Goal: Transaction & Acquisition: Purchase product/service

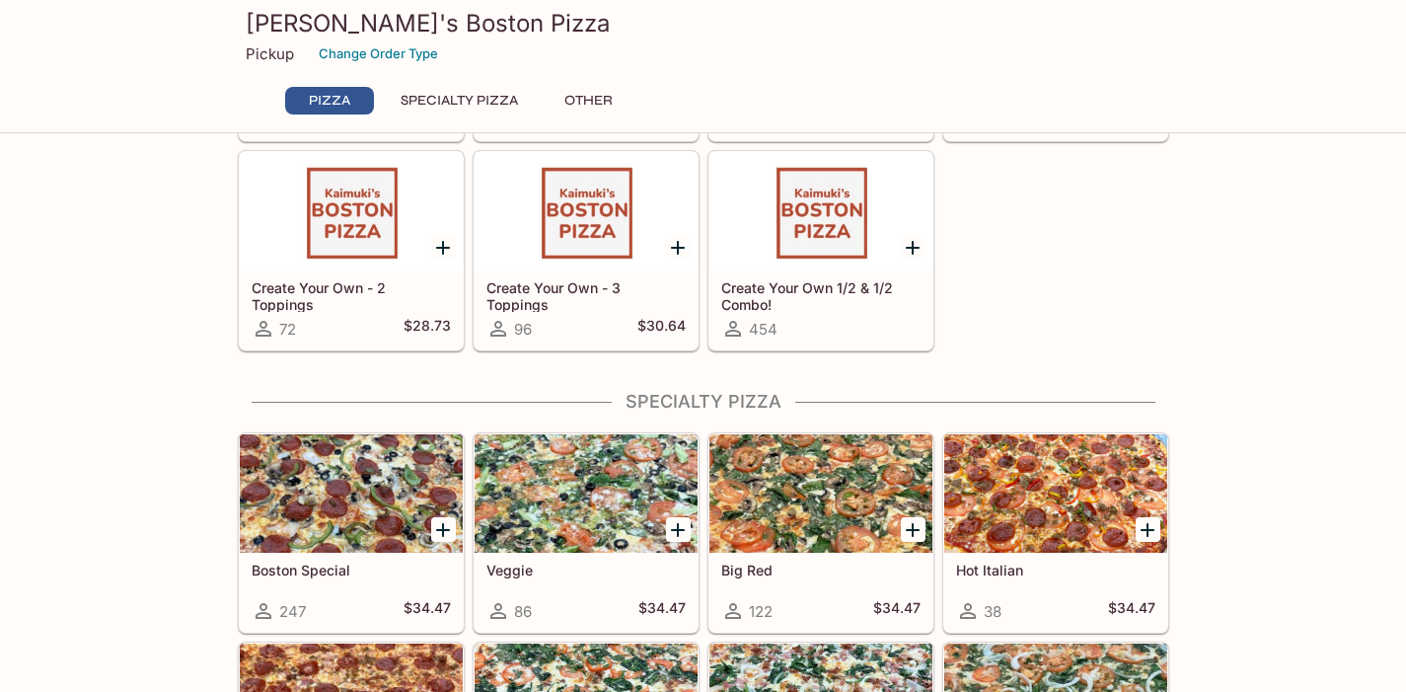
scroll to position [77, 0]
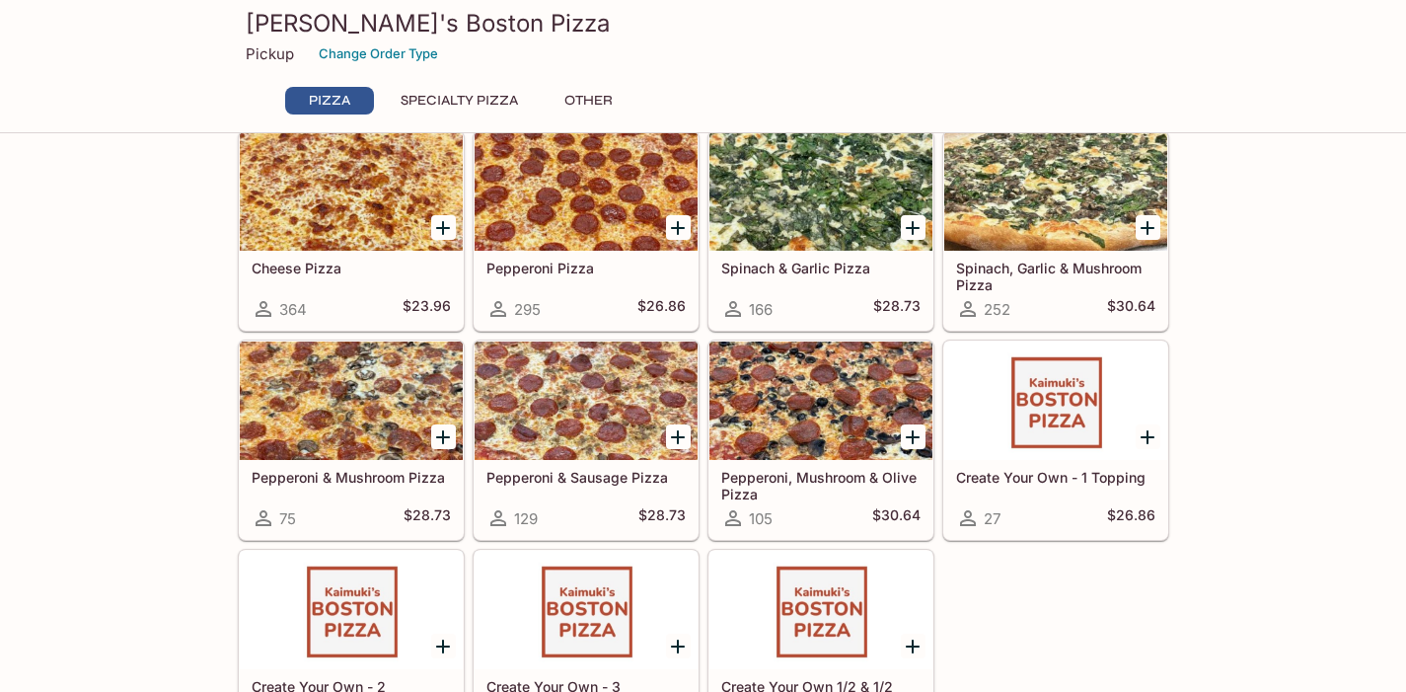
click at [811, 375] on div at bounding box center [820, 400] width 223 height 118
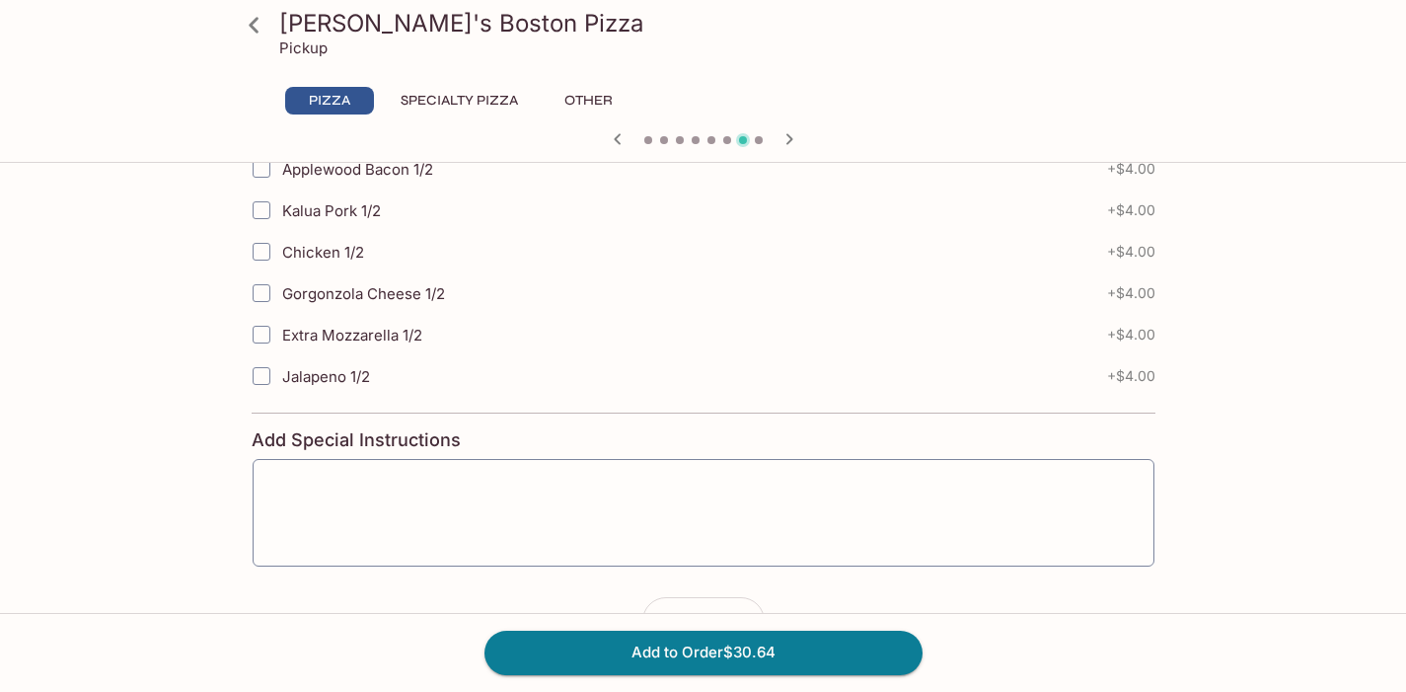
scroll to position [1125, 0]
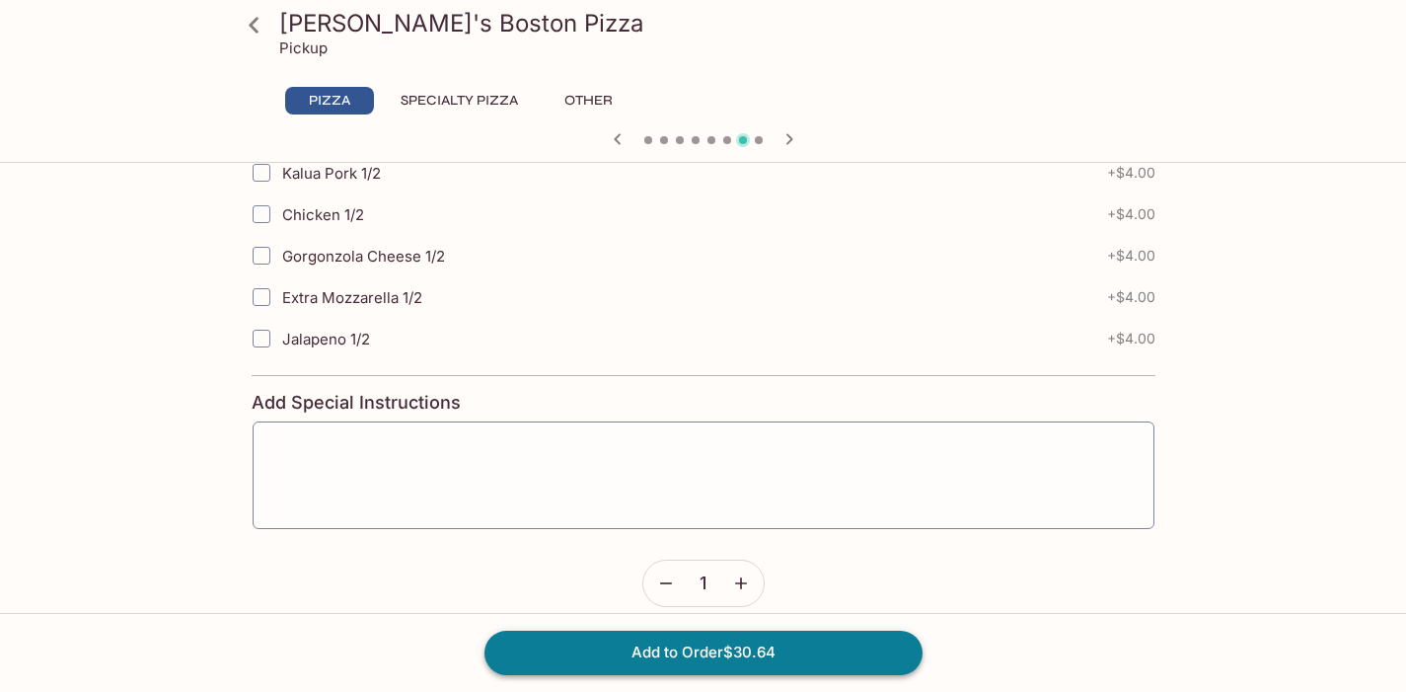
click at [659, 646] on button "Add to Order $30.64" at bounding box center [703, 651] width 438 height 43
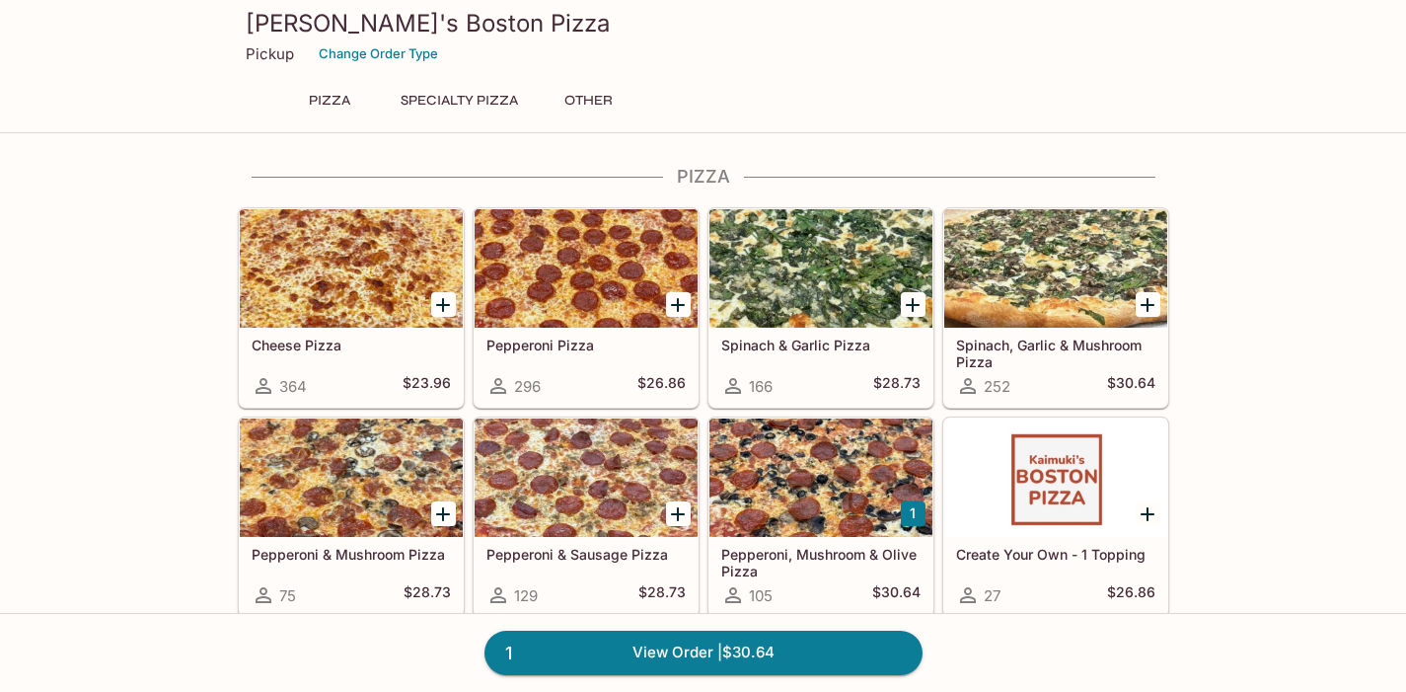
click at [608, 107] on button "Other" at bounding box center [589, 101] width 89 height 28
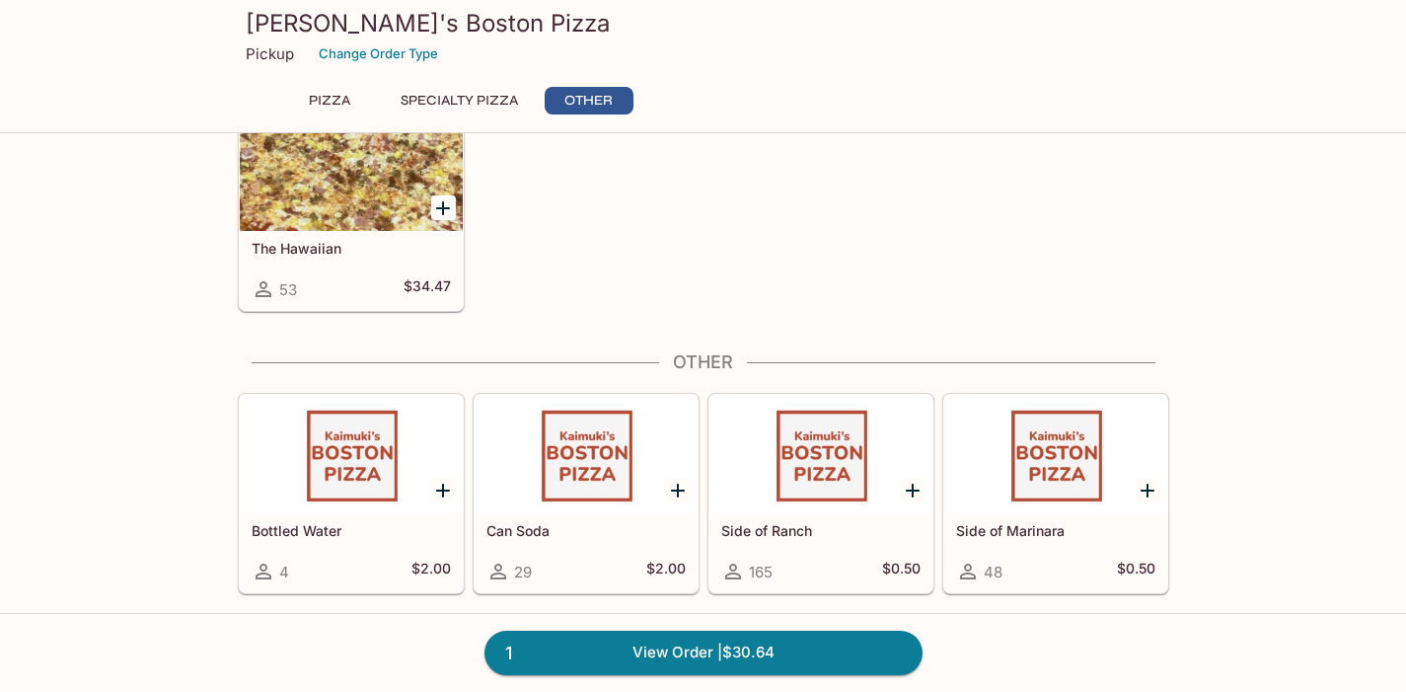
scroll to position [1426, 0]
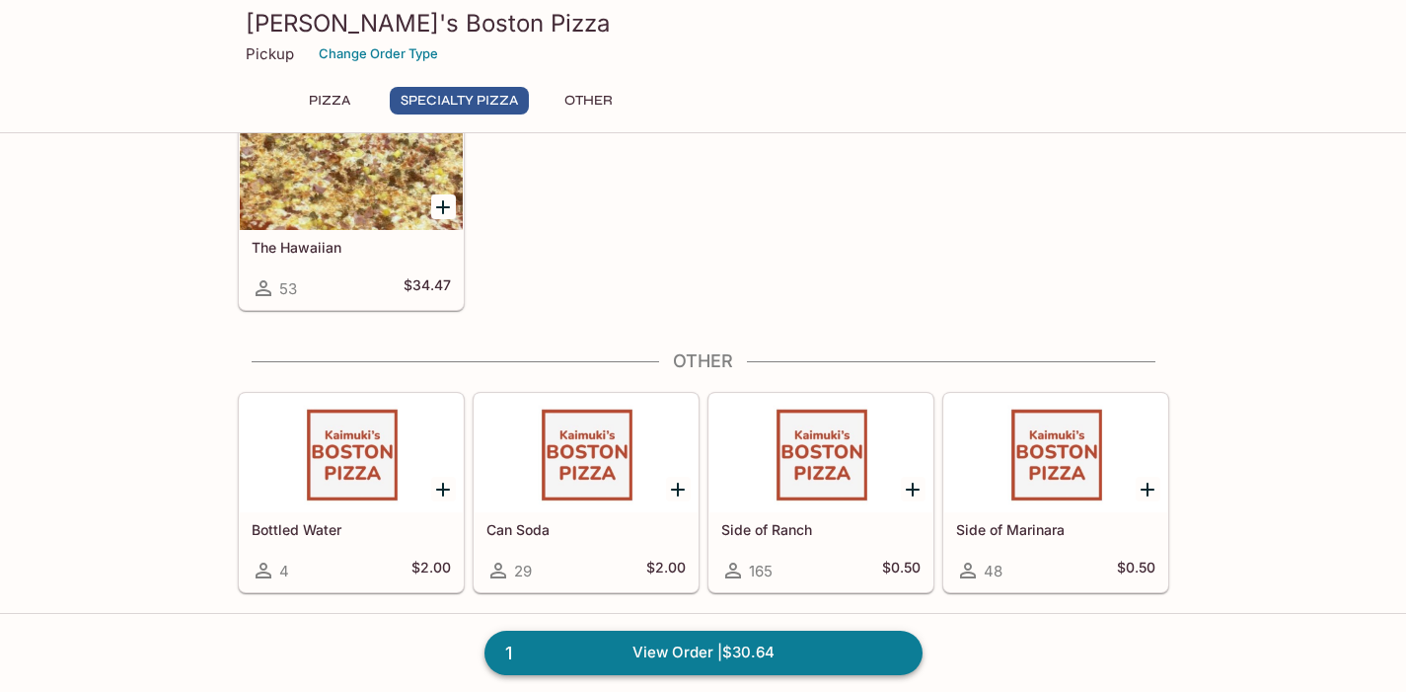
click at [798, 650] on link "1 View Order | $30.64" at bounding box center [703, 651] width 438 height 43
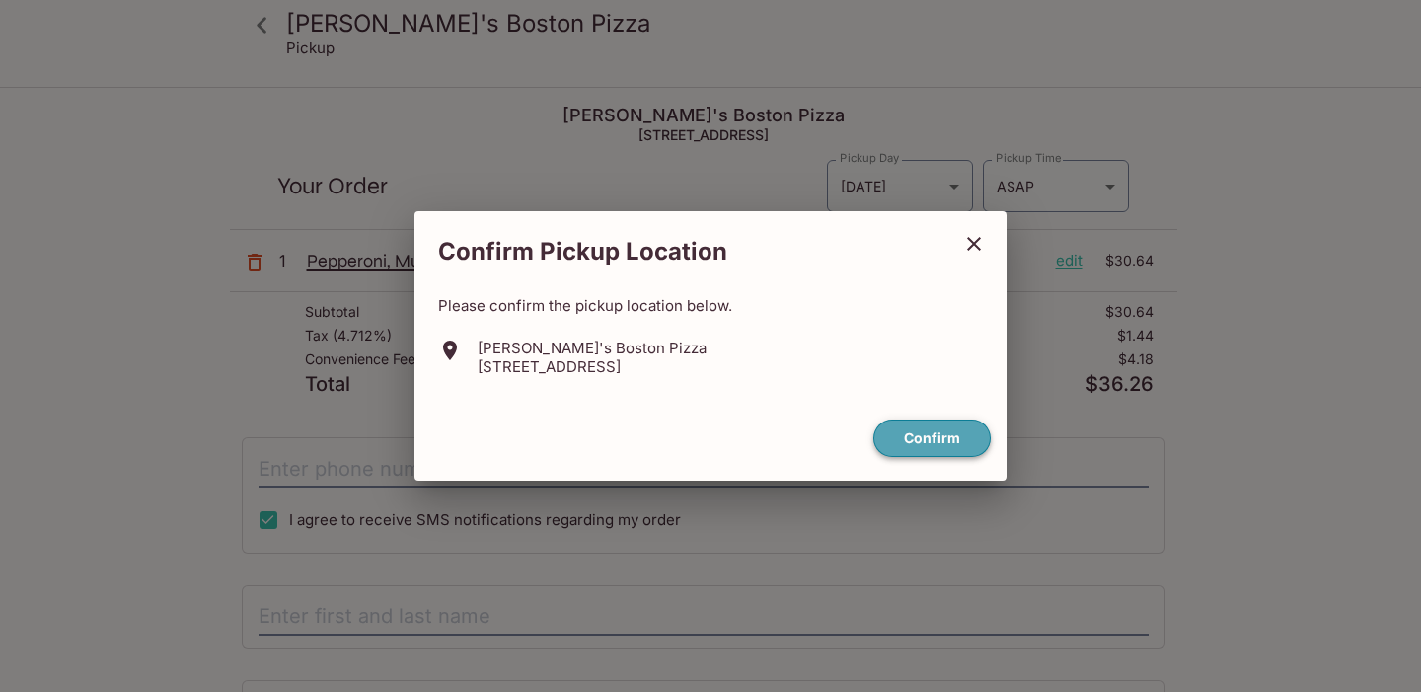
click at [932, 442] on button "Confirm" at bounding box center [931, 438] width 117 height 38
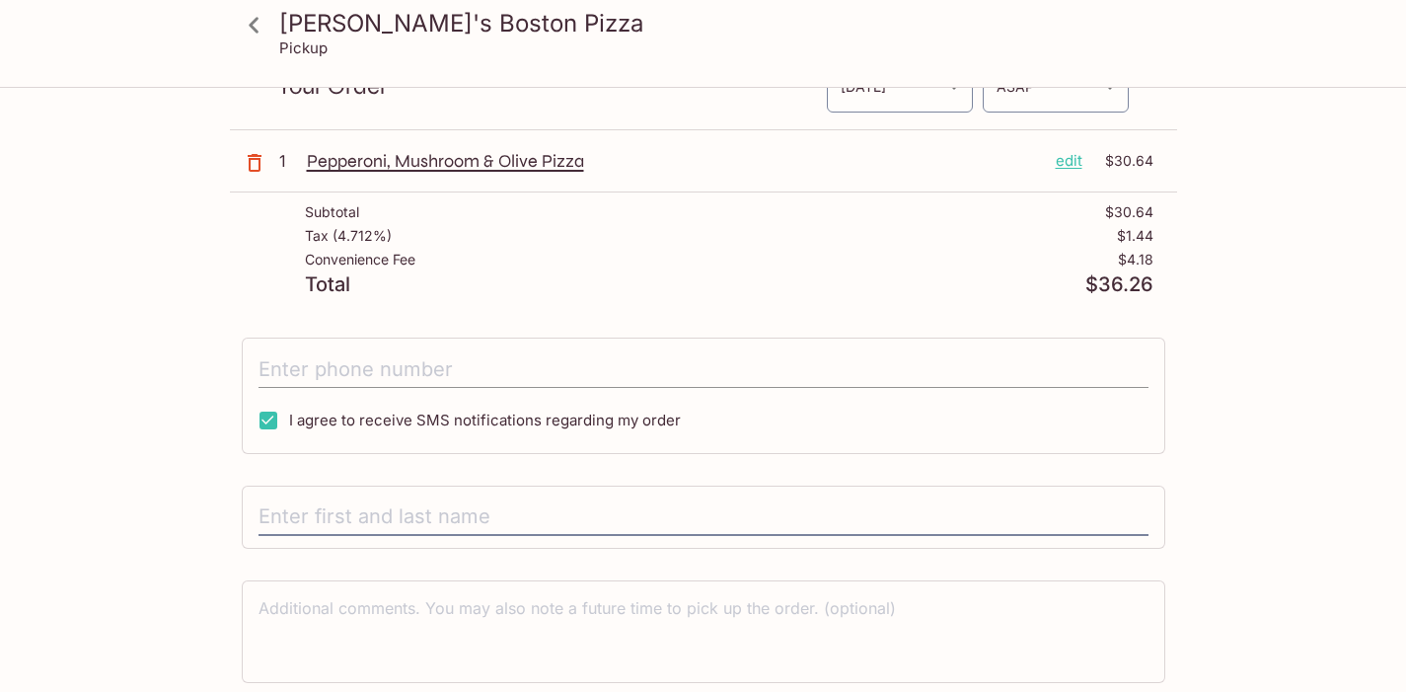
scroll to position [123, 0]
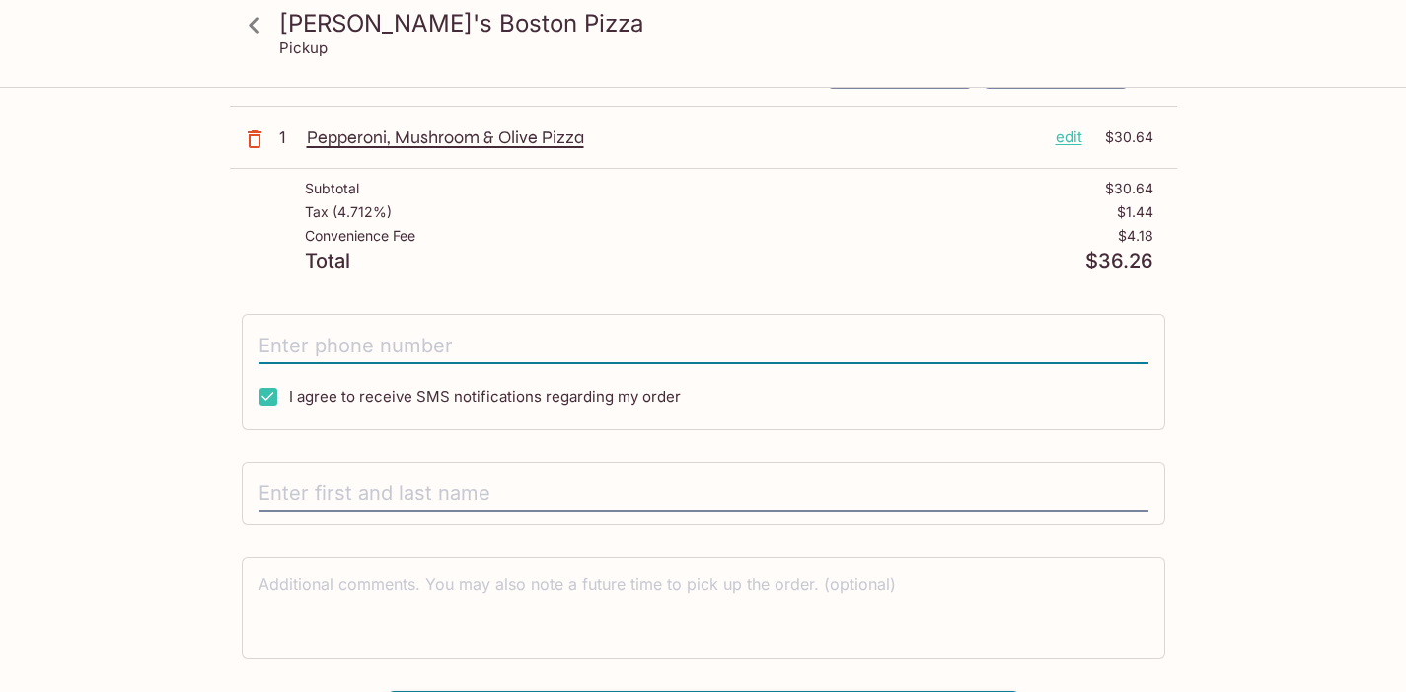
click at [306, 353] on input "tel" at bounding box center [703, 345] width 890 height 37
type input "[PHONE_NUMBER]"
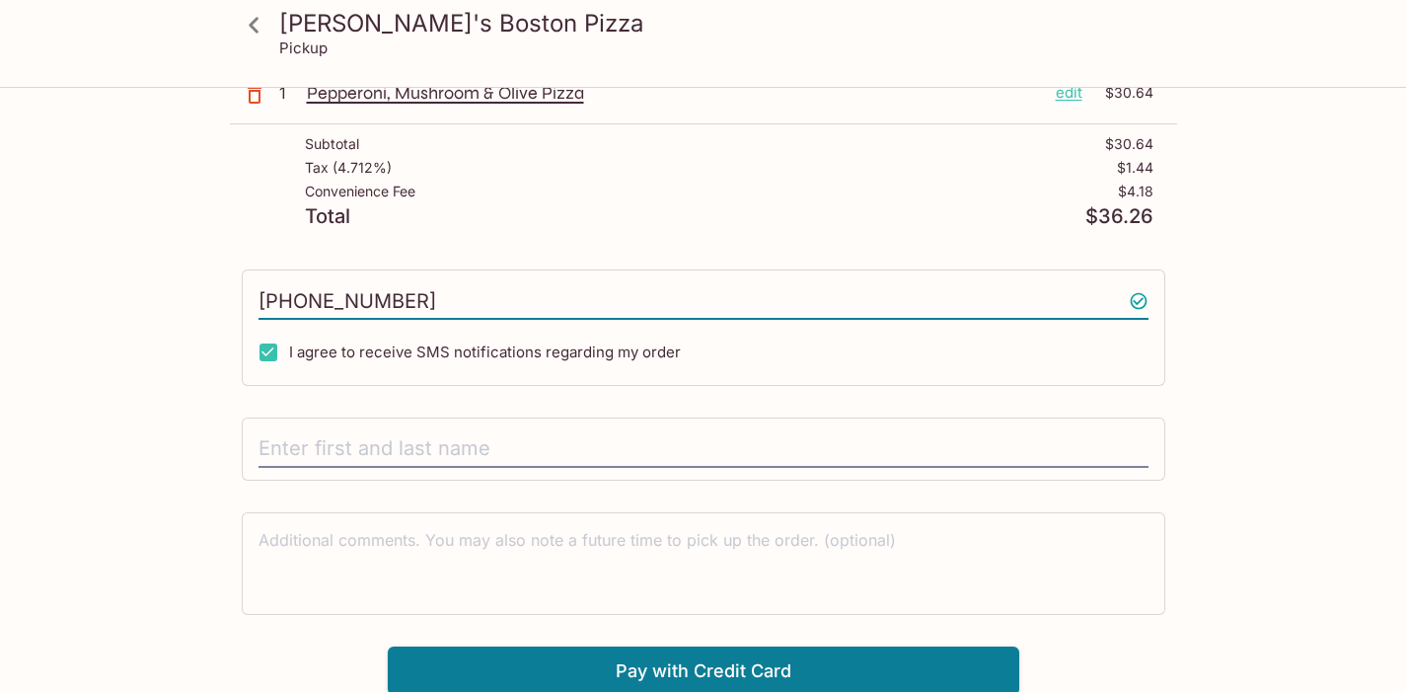
scroll to position [171, 0]
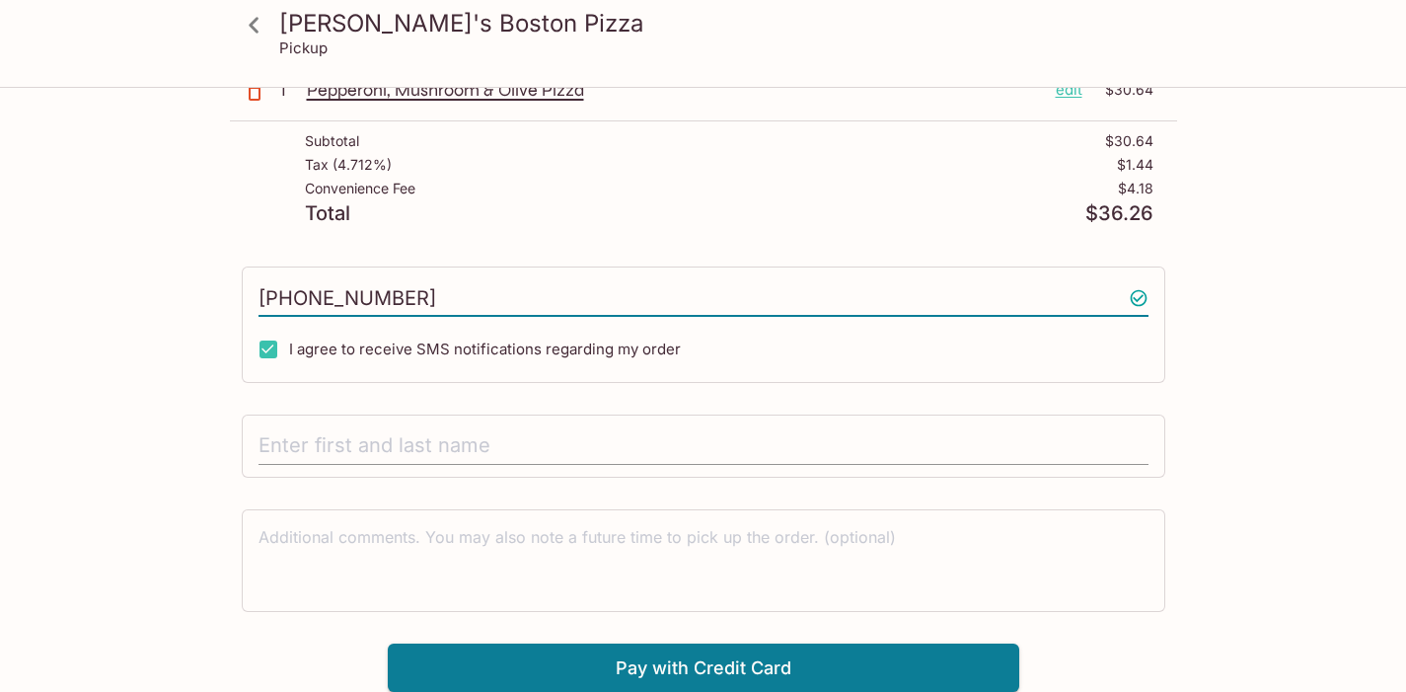
click at [318, 440] on input "text" at bounding box center [703, 445] width 890 height 37
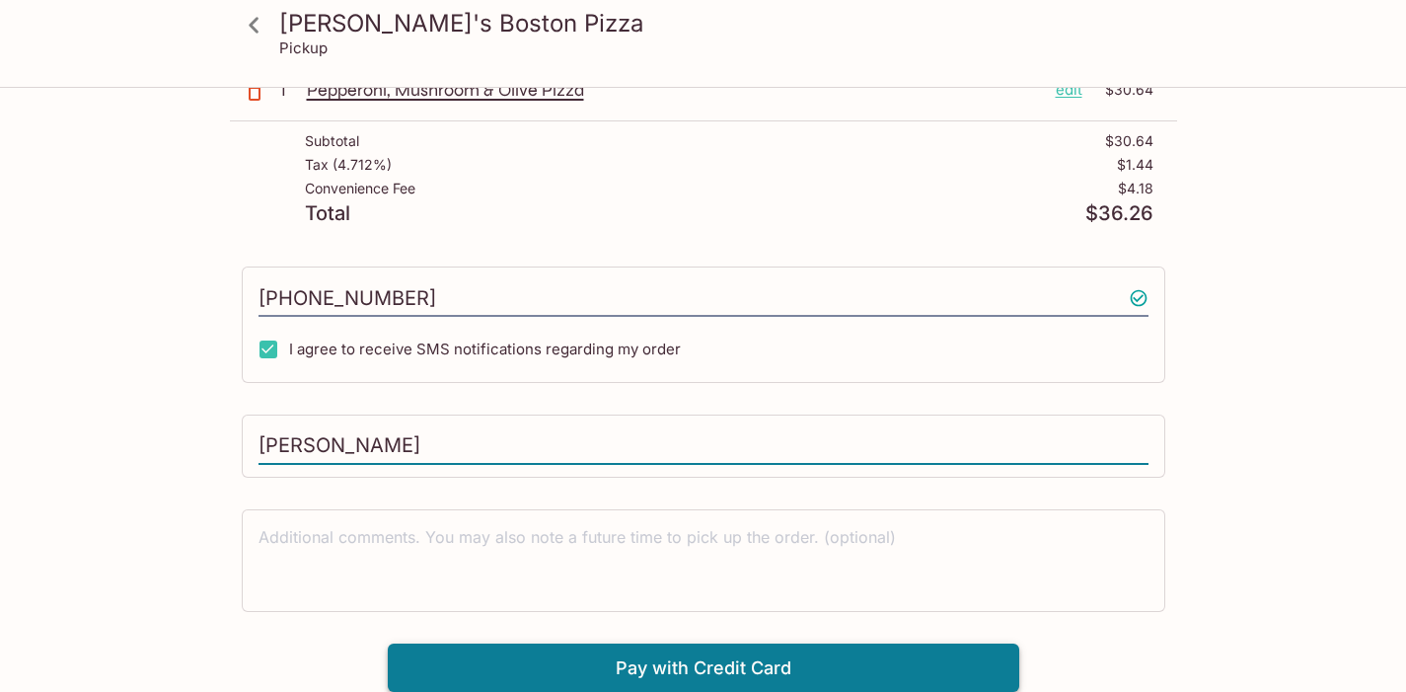
type input "[PERSON_NAME]"
click at [595, 653] on button "Pay with Credit Card" at bounding box center [703, 667] width 631 height 49
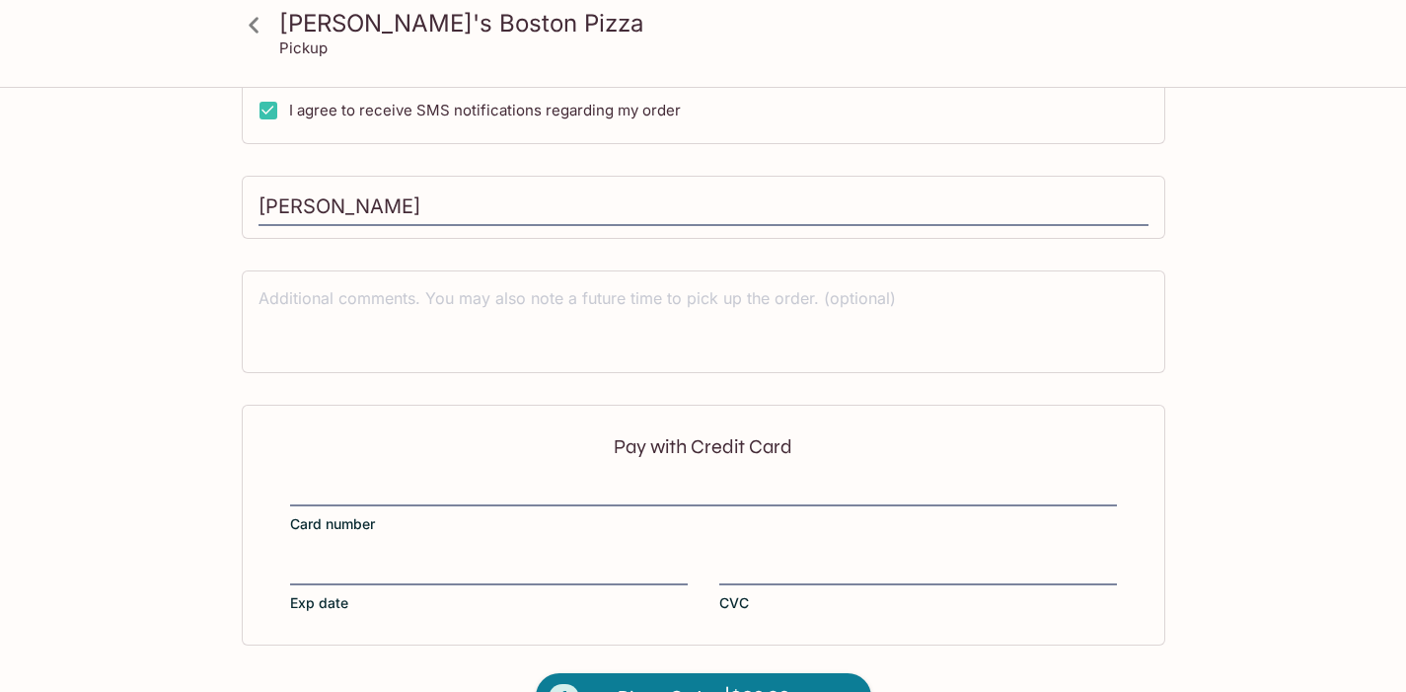
scroll to position [467, 0]
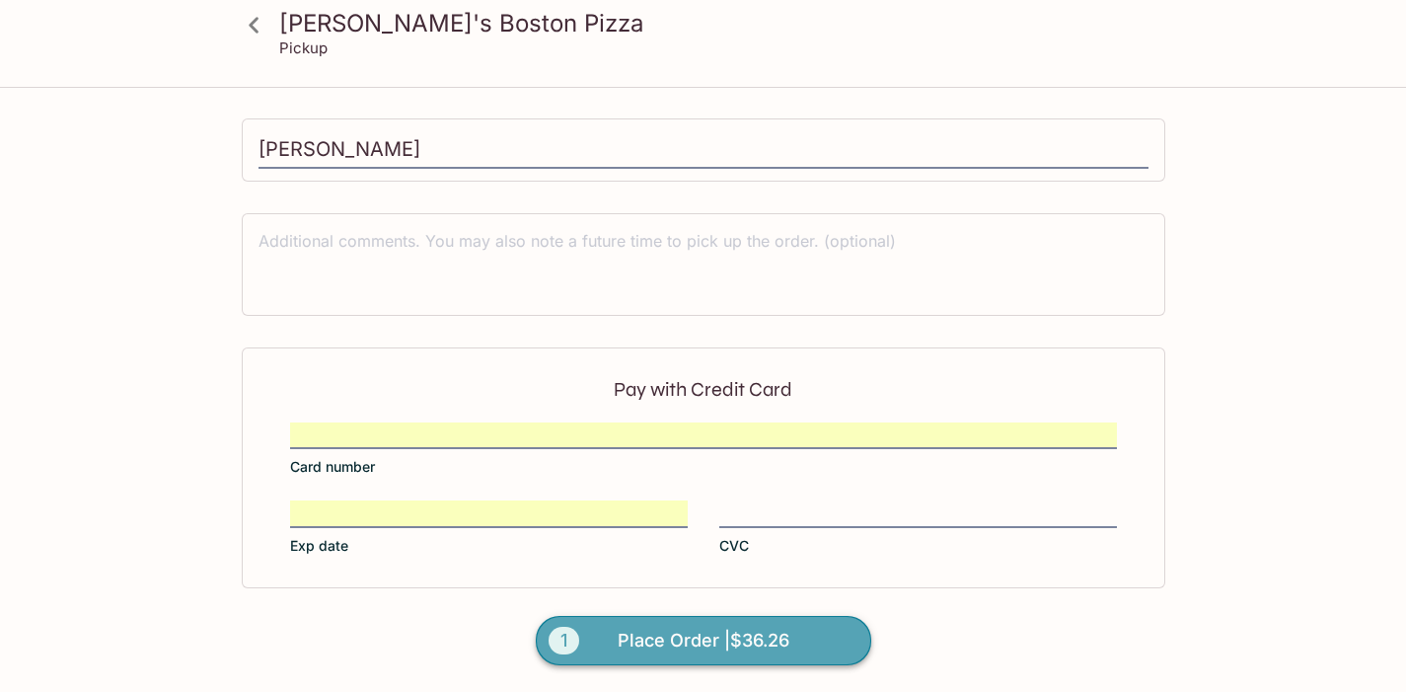
click at [759, 634] on span "Place Order | $36.26" at bounding box center [704, 640] width 172 height 32
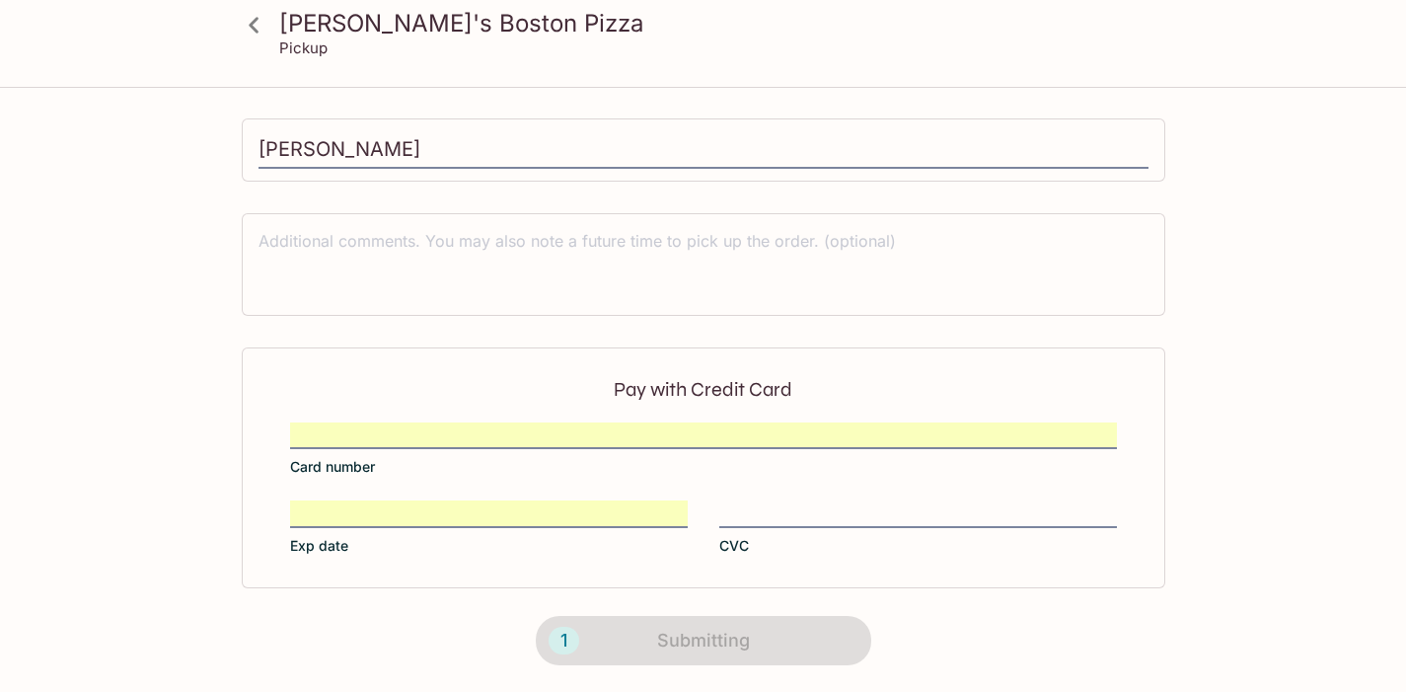
scroll to position [397, 0]
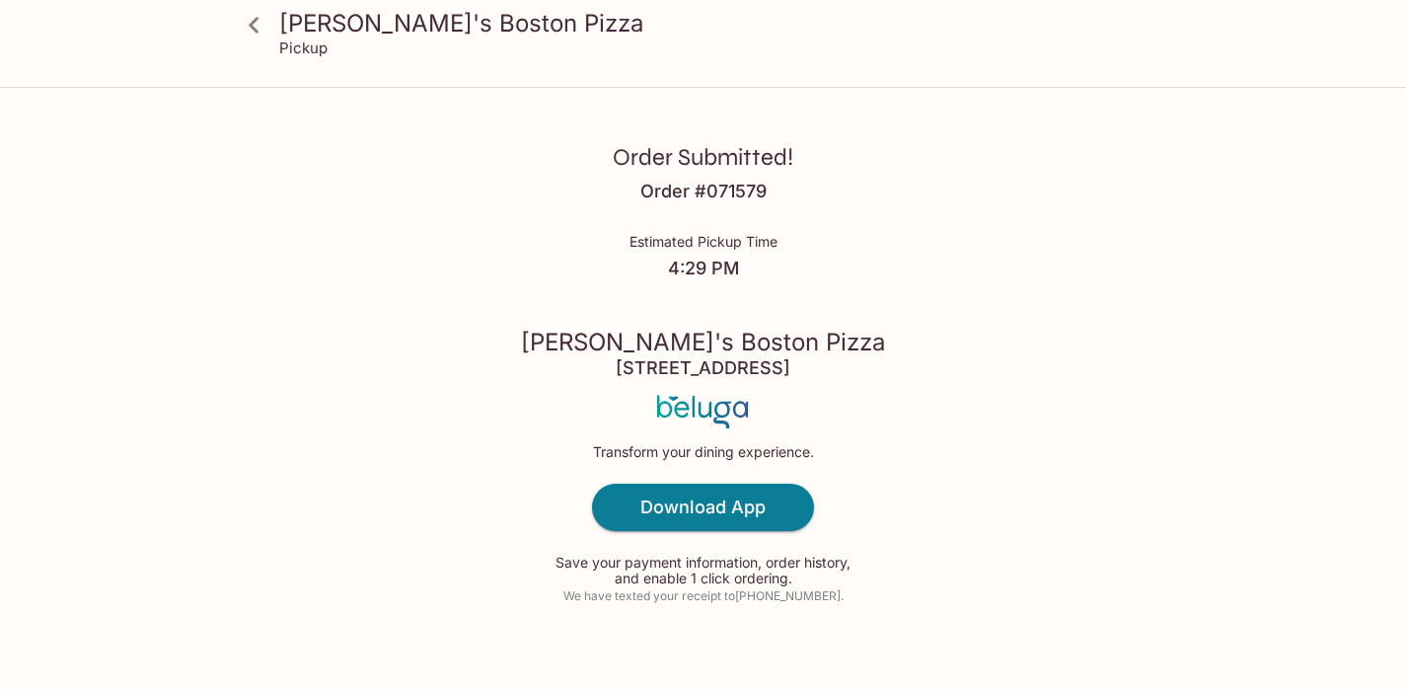
click at [318, 315] on div "Order Submitted! Order # 071579 Estimated Pickup Time 4:29 PM [PERSON_NAME]'s B…" at bounding box center [703, 357] width 1263 height 715
